Goal: Task Accomplishment & Management: Complete application form

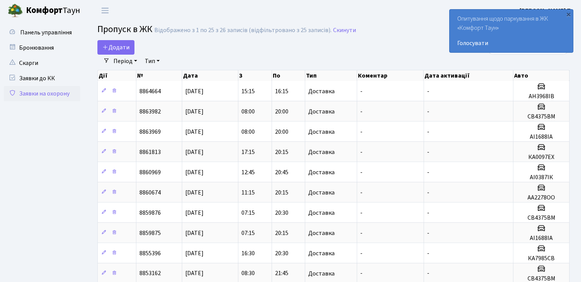
select select "25"
click at [107, 47] on icon at bounding box center [105, 47] width 6 height 6
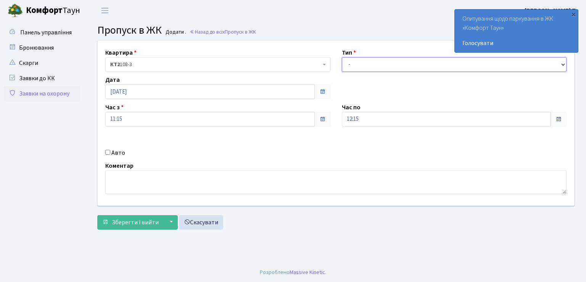
click at [371, 68] on select "- Доставка Таксі Гості Сервіс" at bounding box center [454, 64] width 225 height 15
select select "1"
click at [342, 57] on select "- Доставка Таксі Гості Сервіс" at bounding box center [454, 64] width 225 height 15
click at [109, 152] on input "Авто" at bounding box center [107, 152] width 5 height 5
checkbox input "true"
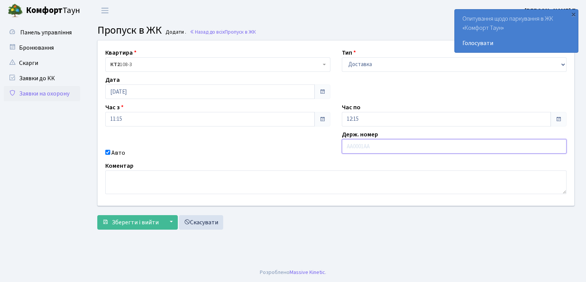
click at [407, 149] on input "text" at bounding box center [454, 146] width 225 height 15
type input "СВ4375ВМ"
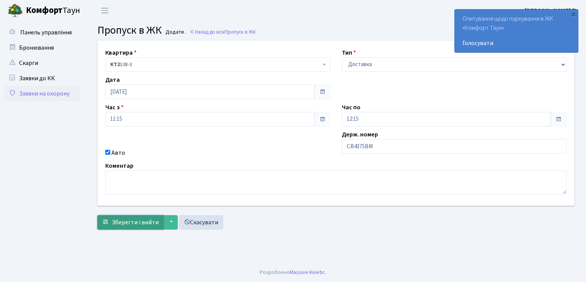
click at [141, 219] on span "Зберегти і вийти" at bounding box center [135, 222] width 47 height 8
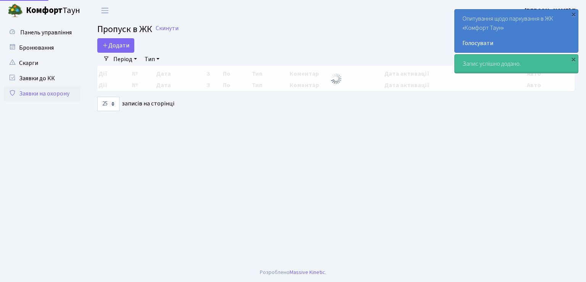
select select "25"
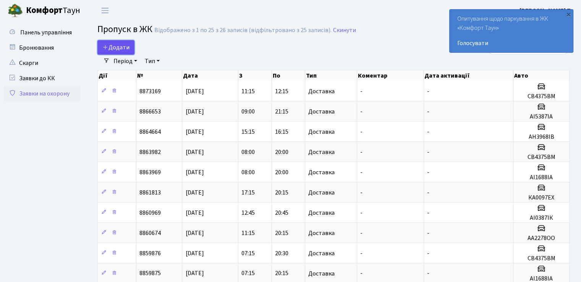
click at [108, 45] on span "Додати" at bounding box center [115, 47] width 27 height 8
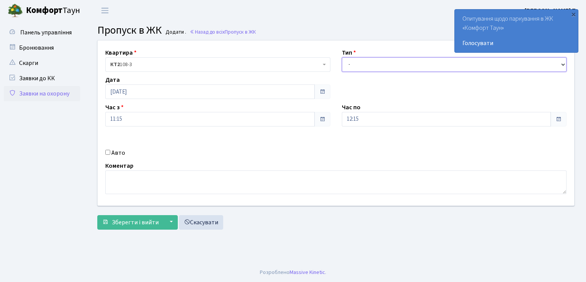
click at [374, 69] on select "- Доставка Таксі Гості Сервіс" at bounding box center [454, 64] width 225 height 15
select select "1"
click at [342, 57] on select "- Доставка Таксі Гості Сервіс" at bounding box center [454, 64] width 225 height 15
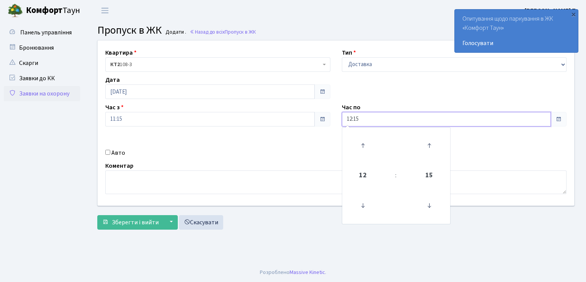
click at [352, 118] on input "12:15" at bounding box center [447, 119] width 210 height 15
click at [414, 125] on input "20:15" at bounding box center [447, 119] width 210 height 15
type input "20:15"
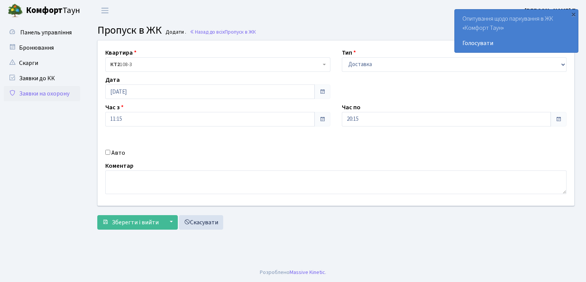
click at [107, 150] on input "Авто" at bounding box center [107, 152] width 5 height 5
checkbox input "true"
click at [423, 142] on input "text" at bounding box center [454, 146] width 225 height 15
type input "АІ1688ІА"
click at [141, 218] on span "Зберегти і вийти" at bounding box center [135, 222] width 47 height 8
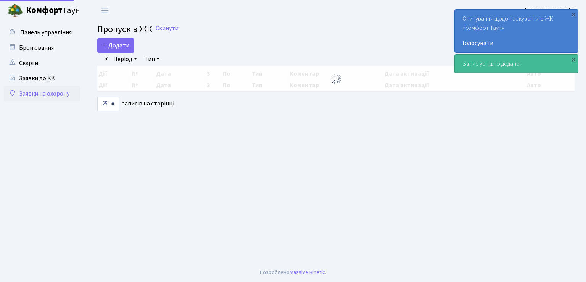
select select "25"
